Goal: Transaction & Acquisition: Purchase product/service

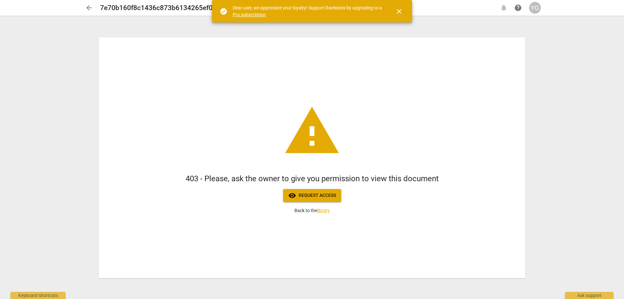
click at [88, 8] on span "arrow_back" at bounding box center [89, 8] width 8 height 8
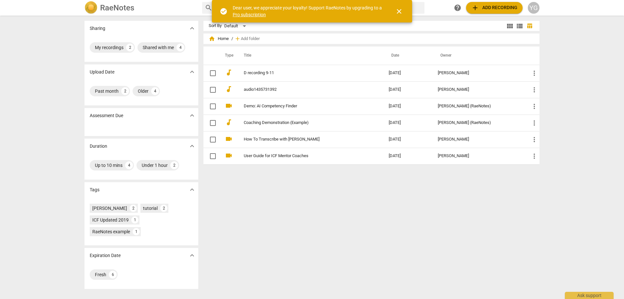
click at [537, 4] on div "YG" at bounding box center [534, 8] width 12 height 12
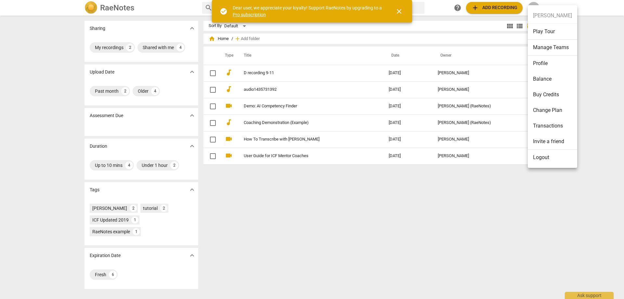
click at [542, 60] on li "Profile" at bounding box center [552, 64] width 49 height 16
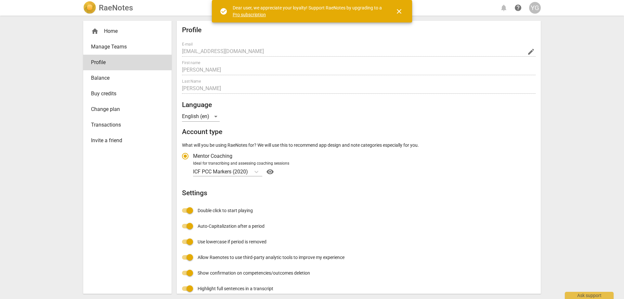
radio input "false"
click at [401, 11] on span "close" at bounding box center [399, 11] width 8 height 8
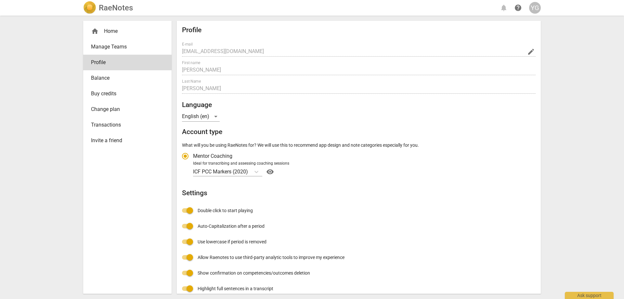
click at [112, 28] on div "home Home" at bounding box center [125, 31] width 68 height 8
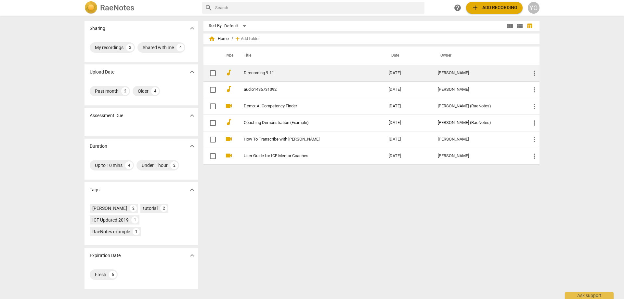
click at [256, 75] on link "D recording 9-11" at bounding box center [305, 73] width 122 height 5
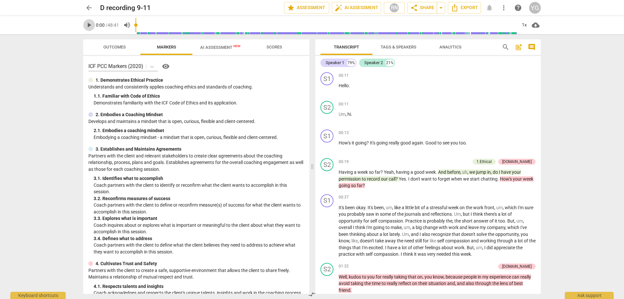
click at [90, 25] on span "play_arrow" at bounding box center [89, 25] width 8 height 8
click at [153, 25] on input "range" at bounding box center [326, 25] width 381 height 21
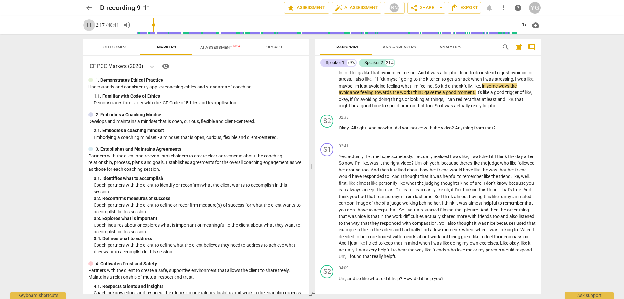
click at [90, 26] on span "pause" at bounding box center [89, 25] width 8 height 8
type input "137"
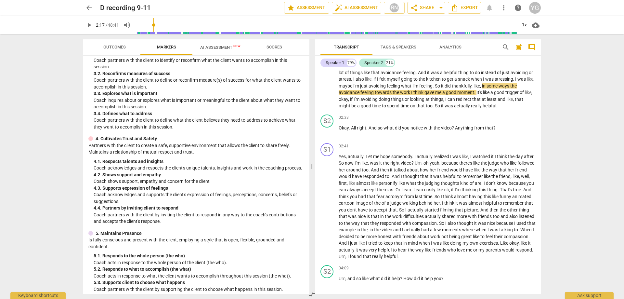
scroll to position [0, 0]
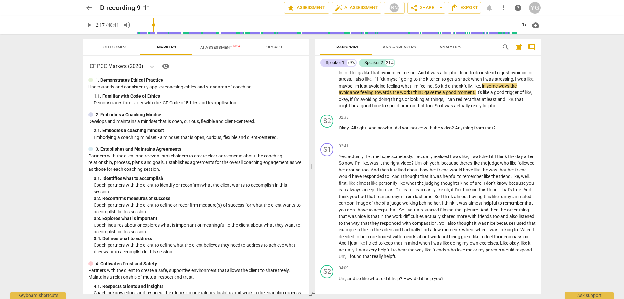
click at [214, 47] on span "AI Assessment New" at bounding box center [220, 47] width 40 height 5
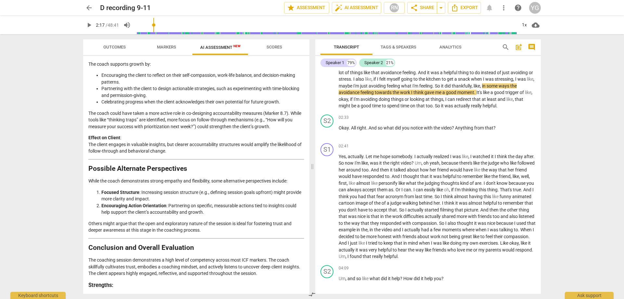
scroll to position [990, 0]
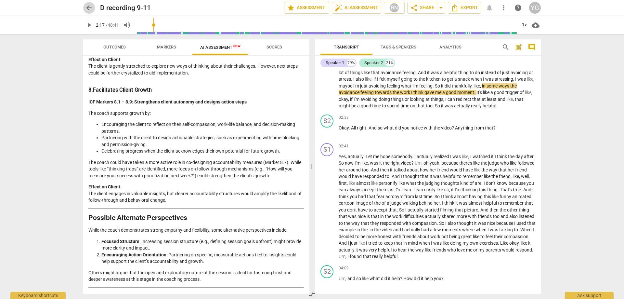
click at [86, 8] on span "arrow_back" at bounding box center [89, 8] width 8 height 8
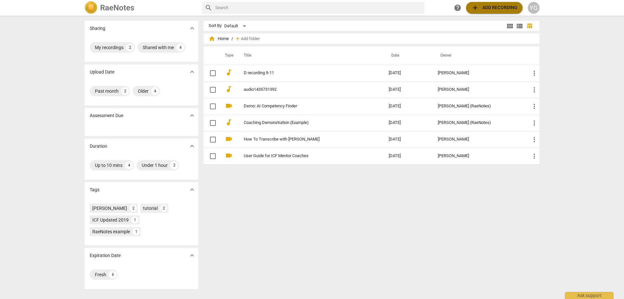
click at [479, 7] on span "add" at bounding box center [475, 8] width 8 height 8
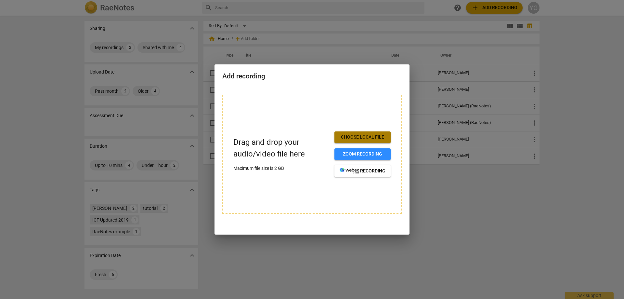
click at [345, 138] on span "Choose local file" at bounding box center [363, 137] width 46 height 7
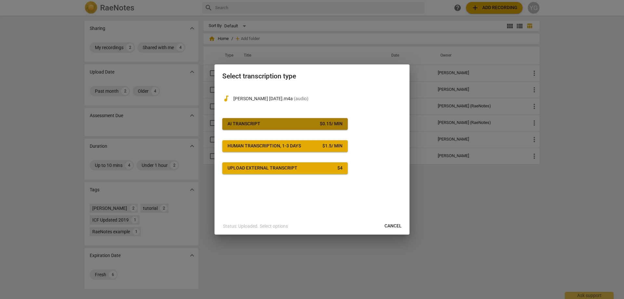
click at [244, 125] on div "AI Transcript" at bounding box center [244, 124] width 33 height 7
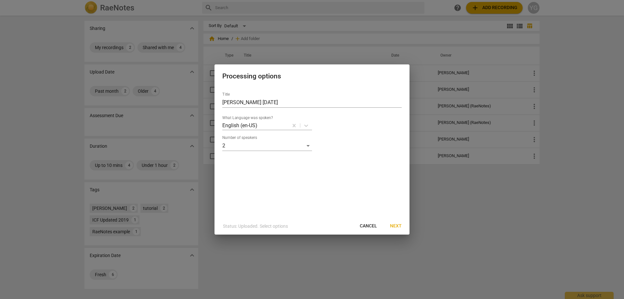
click at [396, 225] on span "Next" at bounding box center [396, 226] width 12 height 7
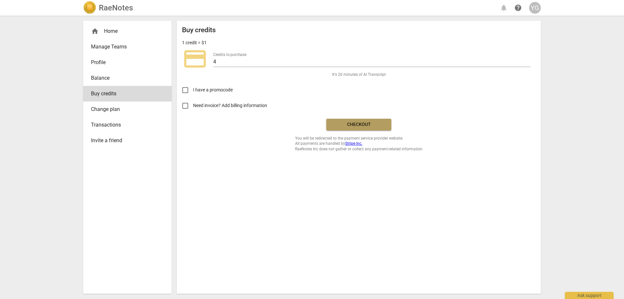
click at [357, 124] on span "Checkout" at bounding box center [359, 124] width 55 height 7
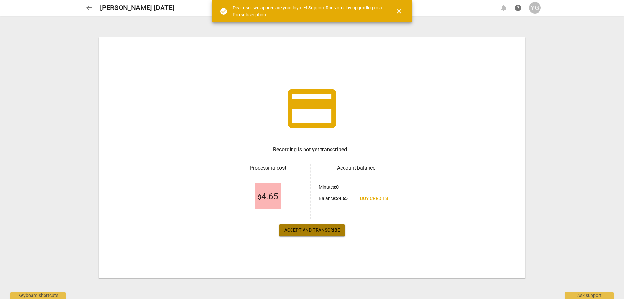
click at [318, 226] on button "Accept and transcribe" at bounding box center [312, 230] width 66 height 12
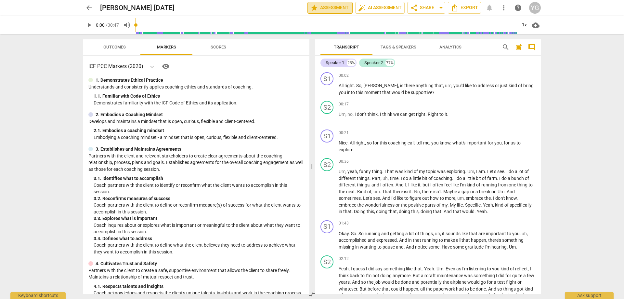
click at [337, 6] on span "star Assessment" at bounding box center [329, 8] width 39 height 8
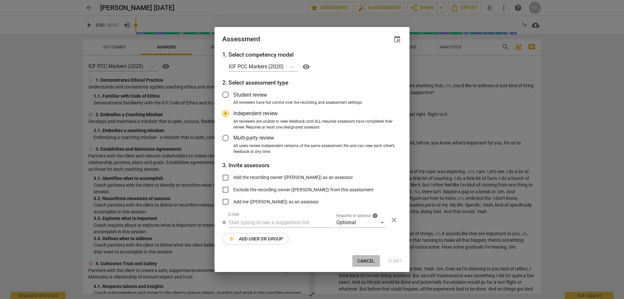
click at [370, 259] on span "Cancel" at bounding box center [366, 261] width 17 height 7
radio input "false"
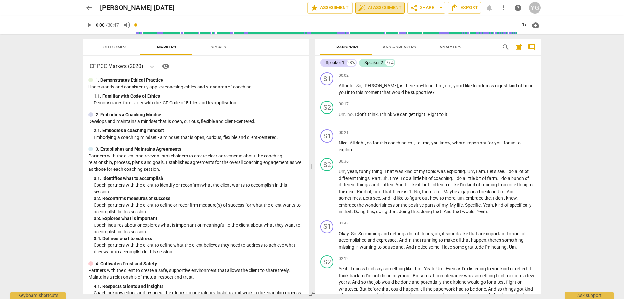
click at [380, 7] on span "auto_fix_high AI Assessment" at bounding box center [380, 8] width 44 height 8
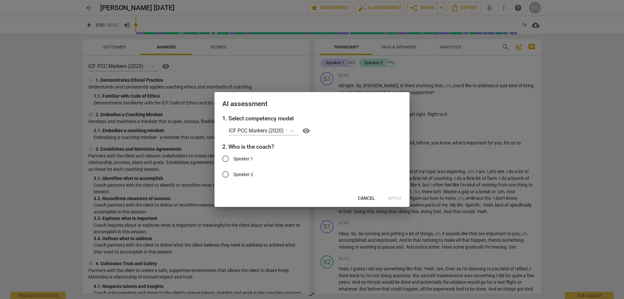
click at [225, 160] on input "Speaker 1" at bounding box center [226, 159] width 16 height 16
radio input "true"
click at [396, 198] on span "Apply" at bounding box center [395, 198] width 14 height 7
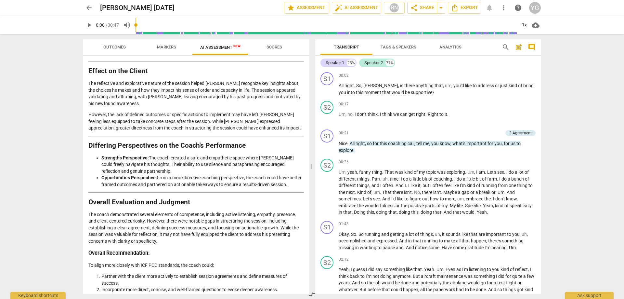
scroll to position [803, 0]
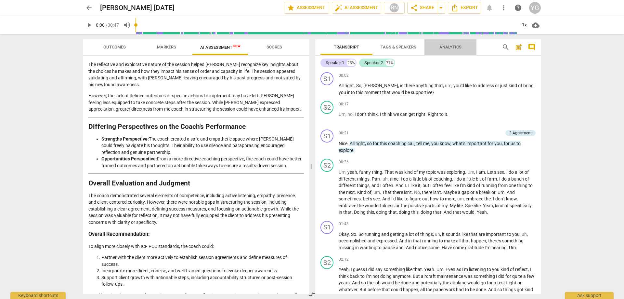
click at [450, 46] on span "Analytics" at bounding box center [451, 47] width 22 height 5
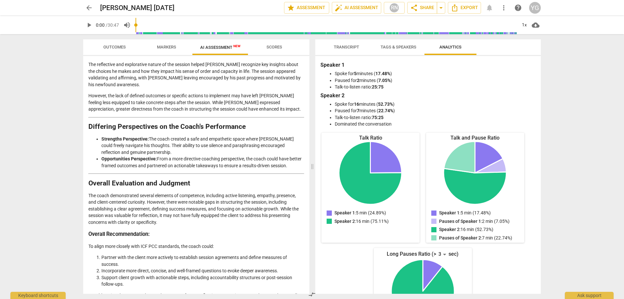
click at [351, 46] on span "Transcript" at bounding box center [346, 47] width 25 height 5
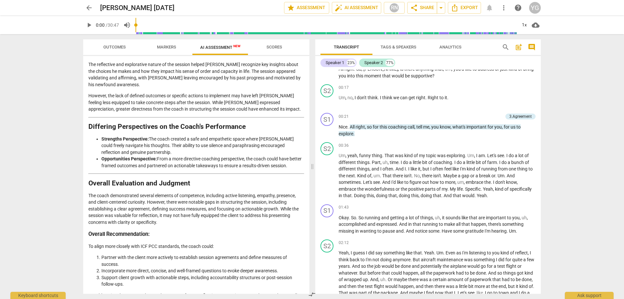
scroll to position [33, 0]
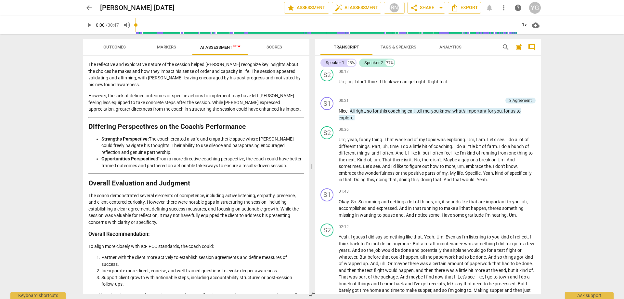
click at [536, 25] on span "cloud_download" at bounding box center [536, 25] width 8 height 8
click at [504, 8] on div at bounding box center [312, 149] width 624 height 299
click at [504, 7] on span "more_vert" at bounding box center [504, 8] width 8 height 8
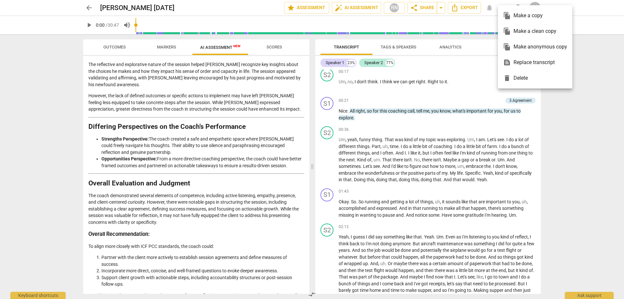
click at [455, 7] on div at bounding box center [312, 149] width 624 height 299
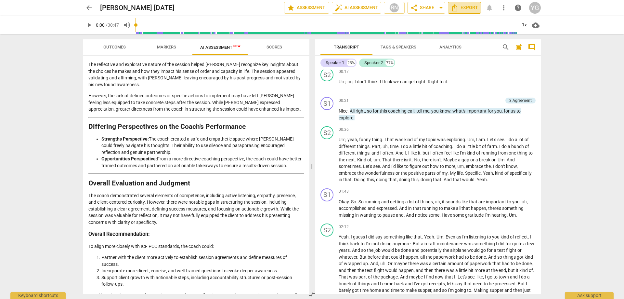
click at [455, 7] on icon "Export" at bounding box center [454, 7] width 5 height 7
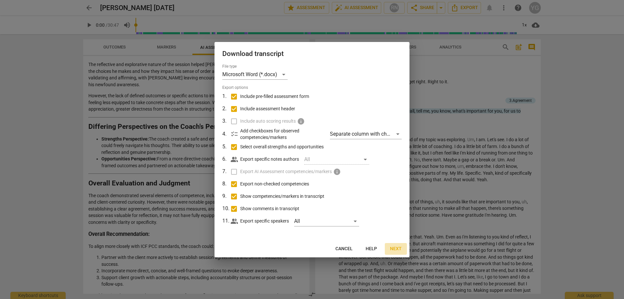
click at [398, 251] on span "Next" at bounding box center [396, 248] width 12 height 7
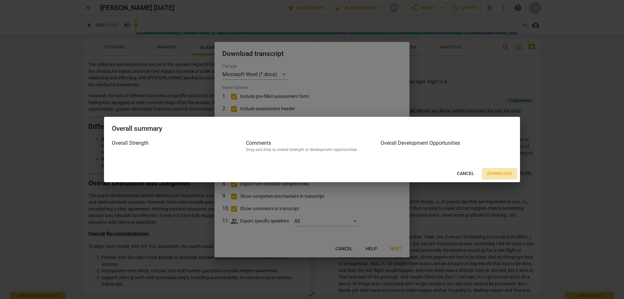
click at [495, 172] on span "Download" at bounding box center [499, 173] width 25 height 7
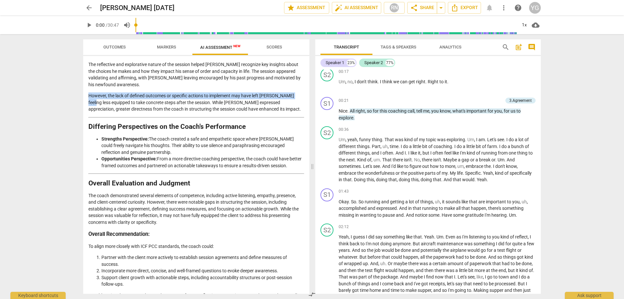
drag, startPoint x: 88, startPoint y: 62, endPoint x: 92, endPoint y: 71, distance: 9.7
click at [92, 92] on p "However, the lack of defined outcomes or specific actions to implement may have…" at bounding box center [196, 102] width 216 height 20
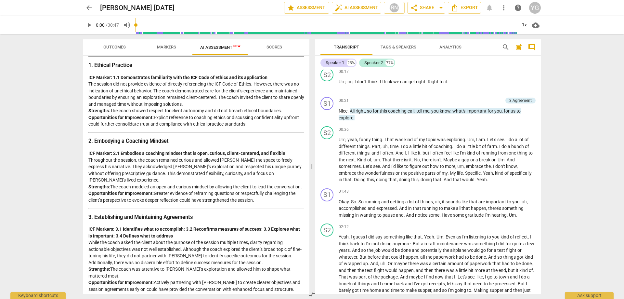
scroll to position [0, 0]
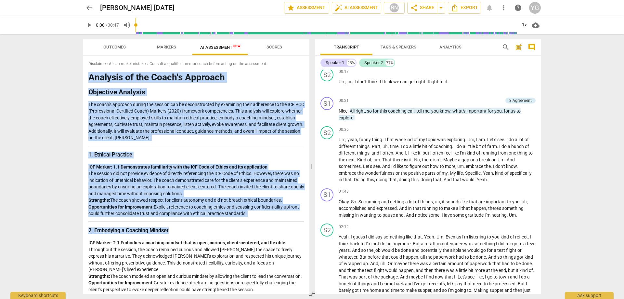
drag, startPoint x: 89, startPoint y: 77, endPoint x: 188, endPoint y: 223, distance: 176.3
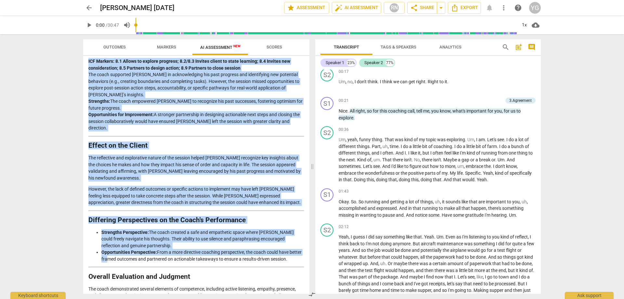
scroll to position [803, 0]
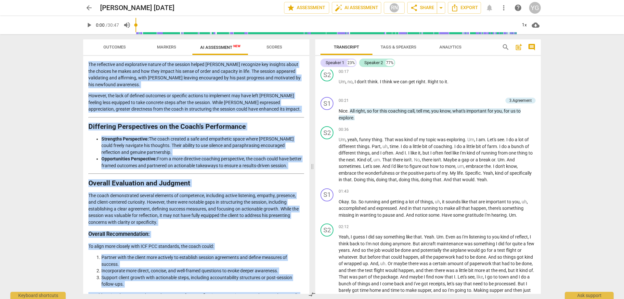
drag, startPoint x: 89, startPoint y: 77, endPoint x: 207, endPoint y: 268, distance: 224.4
copy div "Loremips do sit Ametc'a Elitsedd Eiusmodte Incididu Utl etdol'm aliquaen admini…"
